Goal: Obtain resource: Obtain resource

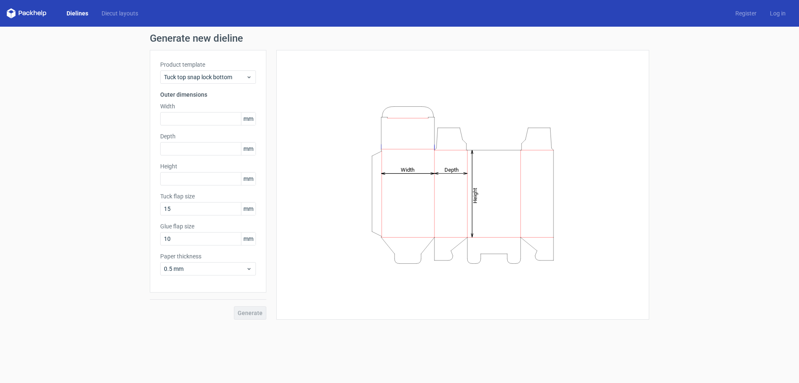
click at [106, 120] on div "Generate new dieline Product template Tuck top snap lock bottom Outer dimension…" at bounding box center [399, 176] width 799 height 299
click at [249, 79] on icon at bounding box center [249, 77] width 6 height 7
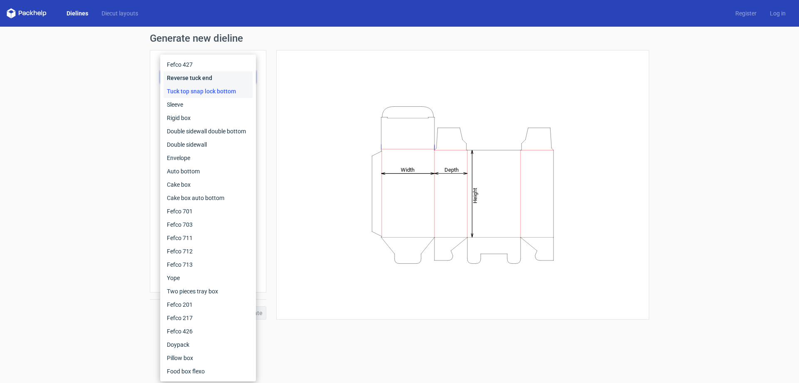
click at [199, 79] on div "Reverse tuck end" at bounding box center [208, 77] width 89 height 13
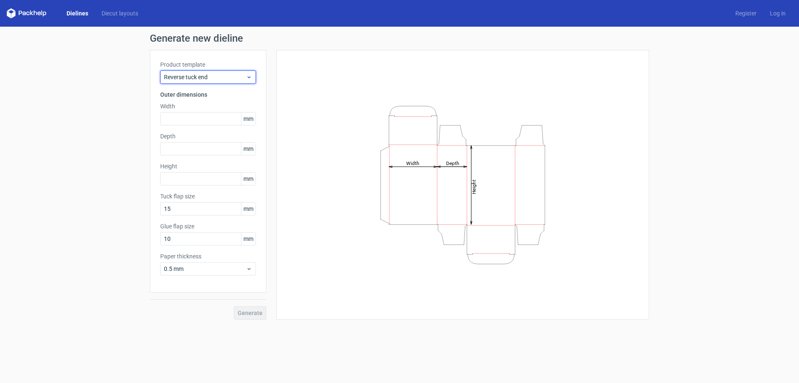
click at [247, 76] on icon at bounding box center [249, 77] width 6 height 7
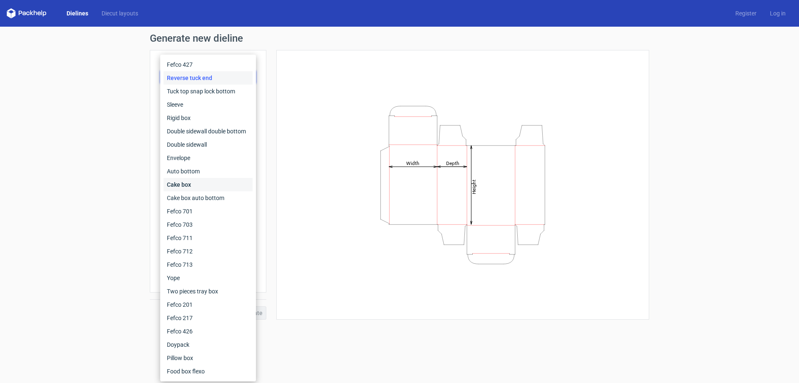
click at [181, 186] on div "Cake box" at bounding box center [208, 184] width 89 height 13
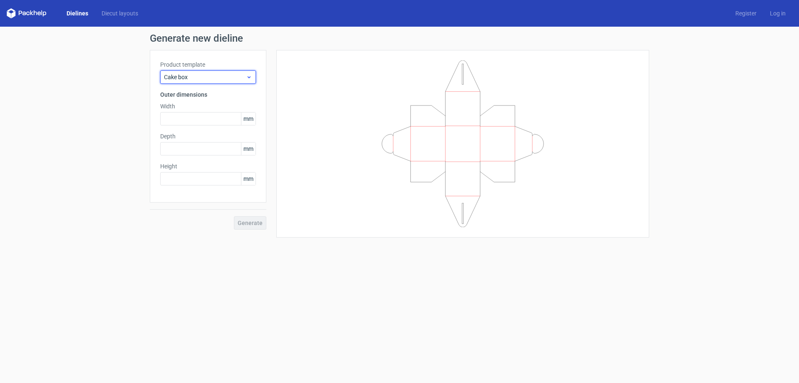
click at [250, 79] on icon at bounding box center [249, 77] width 6 height 7
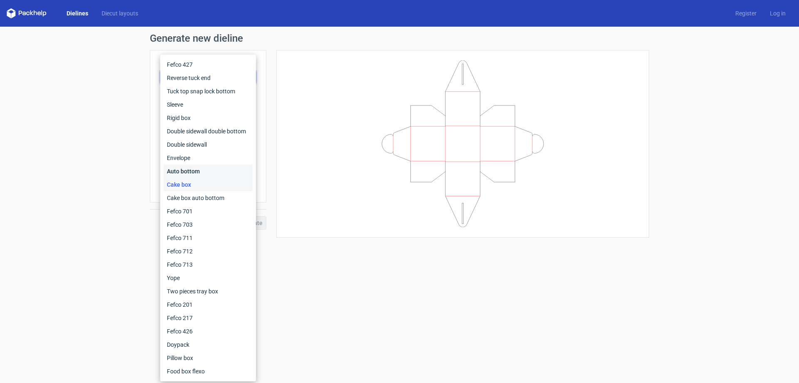
click at [199, 167] on div "Auto bottom" at bounding box center [208, 170] width 89 height 13
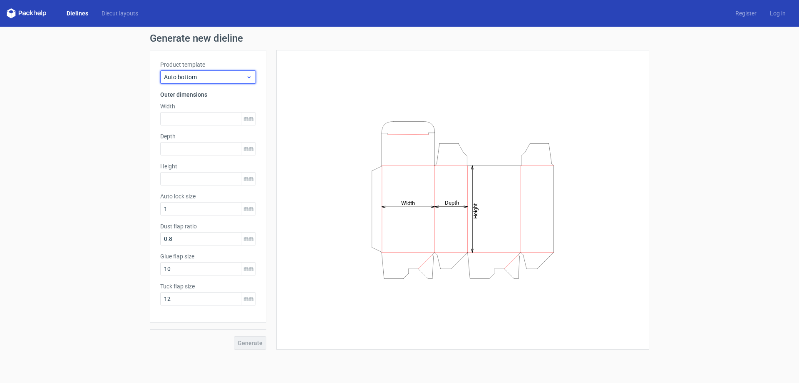
click at [246, 79] on icon at bounding box center [249, 77] width 6 height 7
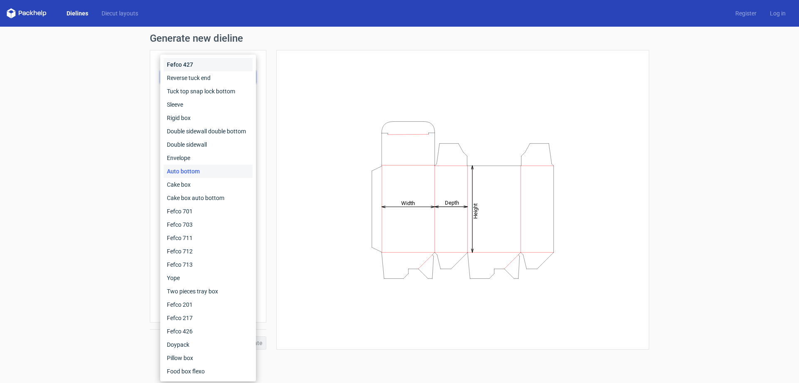
click at [195, 66] on div "Fefco 427" at bounding box center [208, 64] width 89 height 13
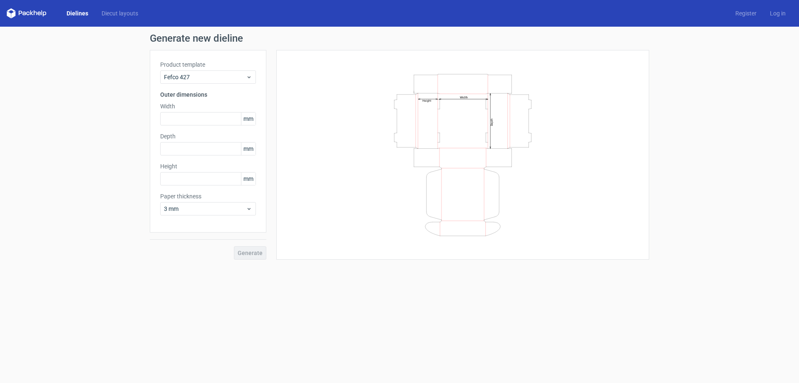
click at [251, 119] on span "mm" at bounding box center [248, 118] width 15 height 12
click at [253, 119] on span "mm" at bounding box center [248, 118] width 15 height 12
click at [245, 120] on span "mm" at bounding box center [248, 118] width 15 height 12
drag, startPoint x: 245, startPoint y: 120, endPoint x: 254, endPoint y: 120, distance: 8.7
click at [254, 120] on span "mm" at bounding box center [248, 118] width 15 height 12
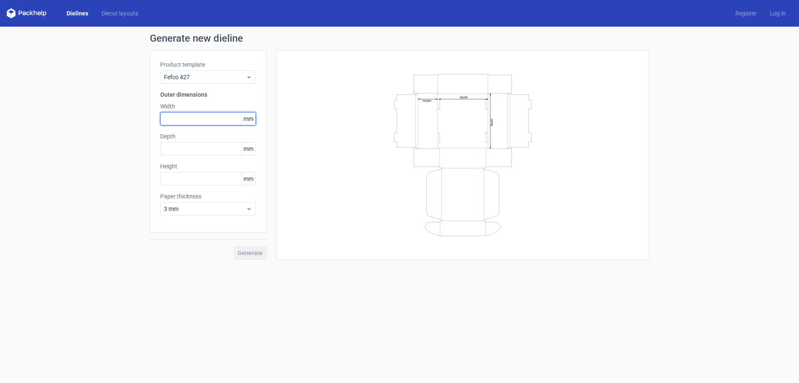
click at [214, 119] on input "text" at bounding box center [208, 118] width 96 height 13
click at [203, 146] on div "Product template Fefco 427 Outer dimensions Width 3048 mm Depth mm Height mm Pa…" at bounding box center [208, 141] width 117 height 182
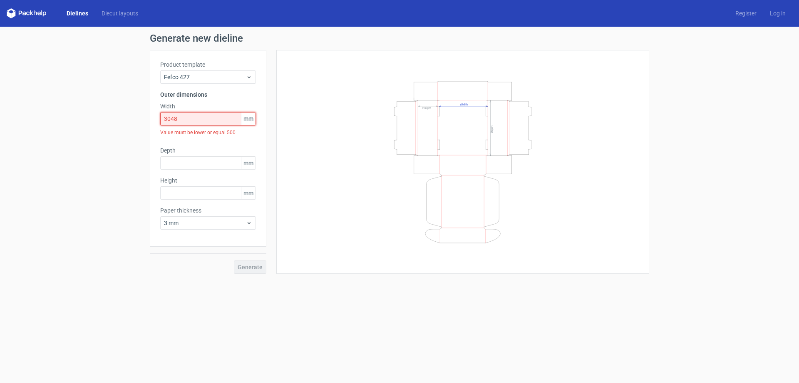
click at [187, 121] on input "3048" at bounding box center [208, 118] width 96 height 13
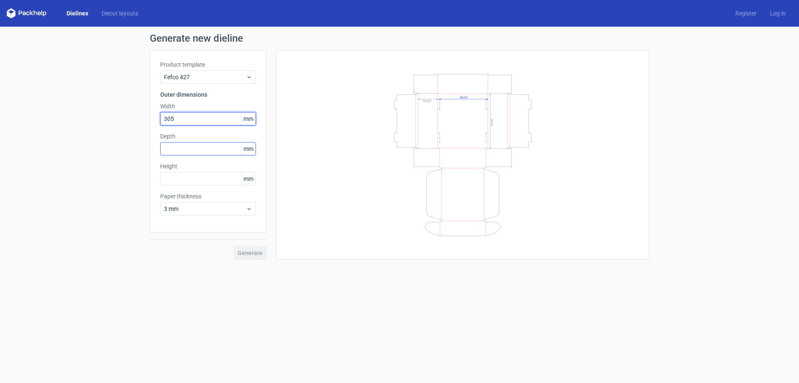
type input "305"
click at [188, 149] on input "text" at bounding box center [208, 148] width 96 height 13
type input "230"
click at [187, 179] on input "text" at bounding box center [208, 178] width 96 height 13
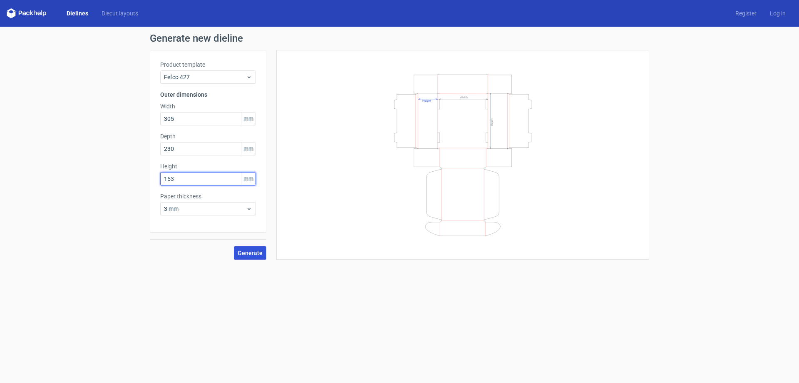
type input "153"
click at [244, 252] on span "Generate" at bounding box center [250, 253] width 25 height 6
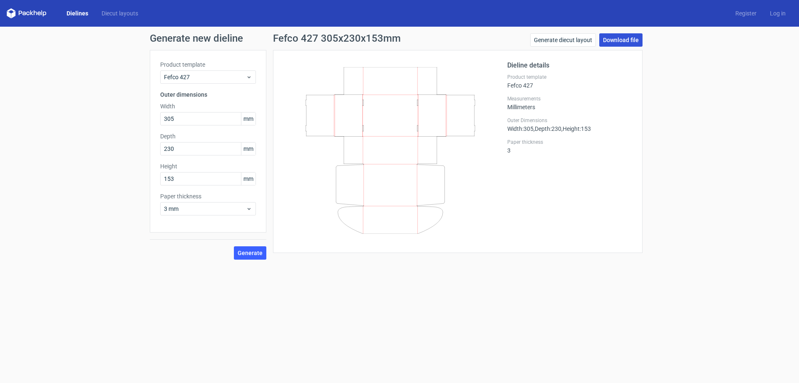
click at [622, 40] on link "Download file" at bounding box center [621, 39] width 43 height 13
